Goal: Task Accomplishment & Management: Manage account settings

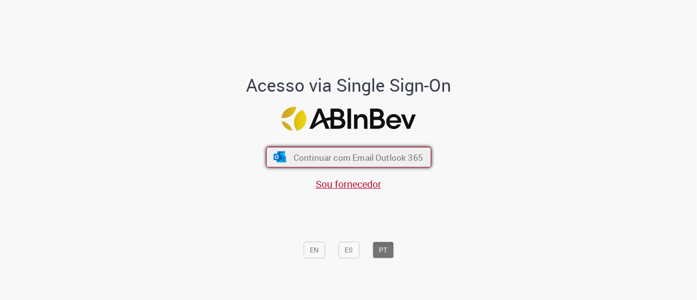
click at [315, 156] on span "Continuar com Email Outlook 365" at bounding box center [357, 156] width 129 height 11
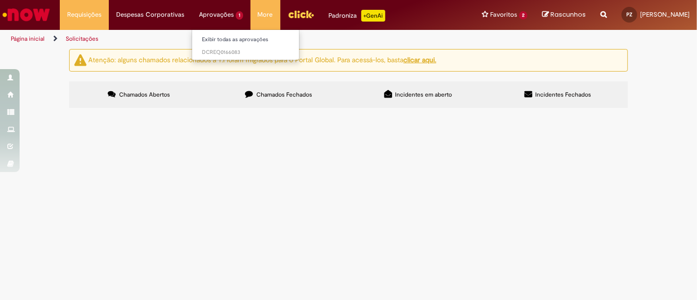
click at [109, 16] on li "Aprovações 1 Exibir todas as aprovações DCREQ0166083" at bounding box center [84, 14] width 49 height 29
click at [216, 50] on span "DCREQ0166083" at bounding box center [246, 53] width 88 height 8
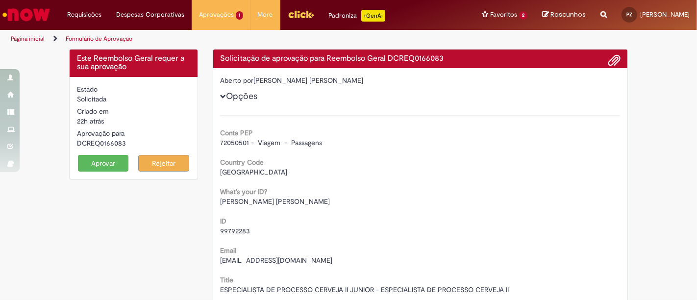
click at [608, 55] on span at bounding box center [614, 60] width 12 height 17
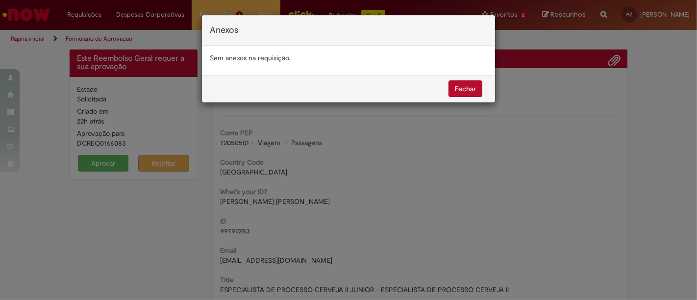
click at [461, 87] on button "Fechar" at bounding box center [466, 88] width 34 height 17
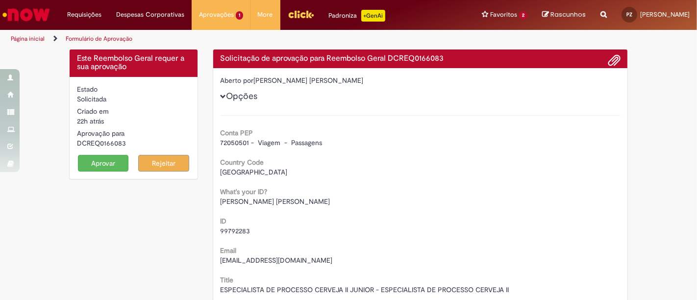
click at [95, 162] on button "Aprovar" at bounding box center [103, 163] width 51 height 17
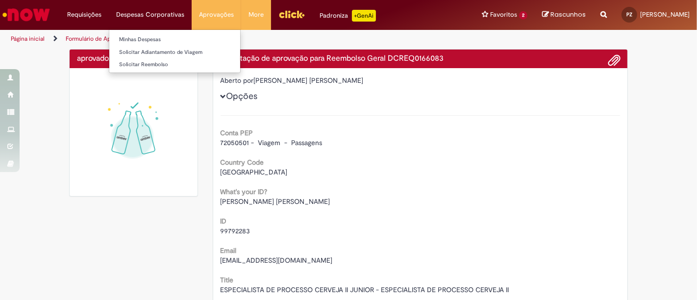
click at [109, 16] on li "Despesas Corporativas Minhas Despesas Solicitar Adiantamento de Viagem Solicita…" at bounding box center [84, 14] width 49 height 29
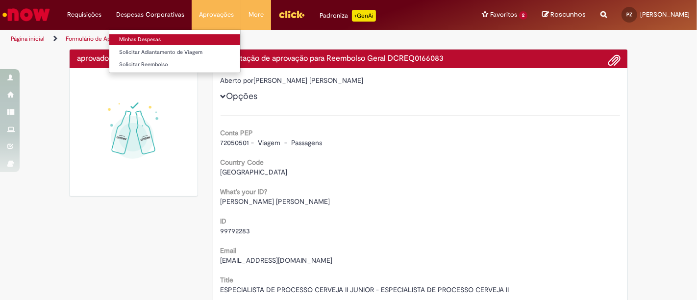
click at [130, 37] on link "Minhas Despesas" at bounding box center [174, 39] width 131 height 11
